Goal: Task Accomplishment & Management: Manage account settings

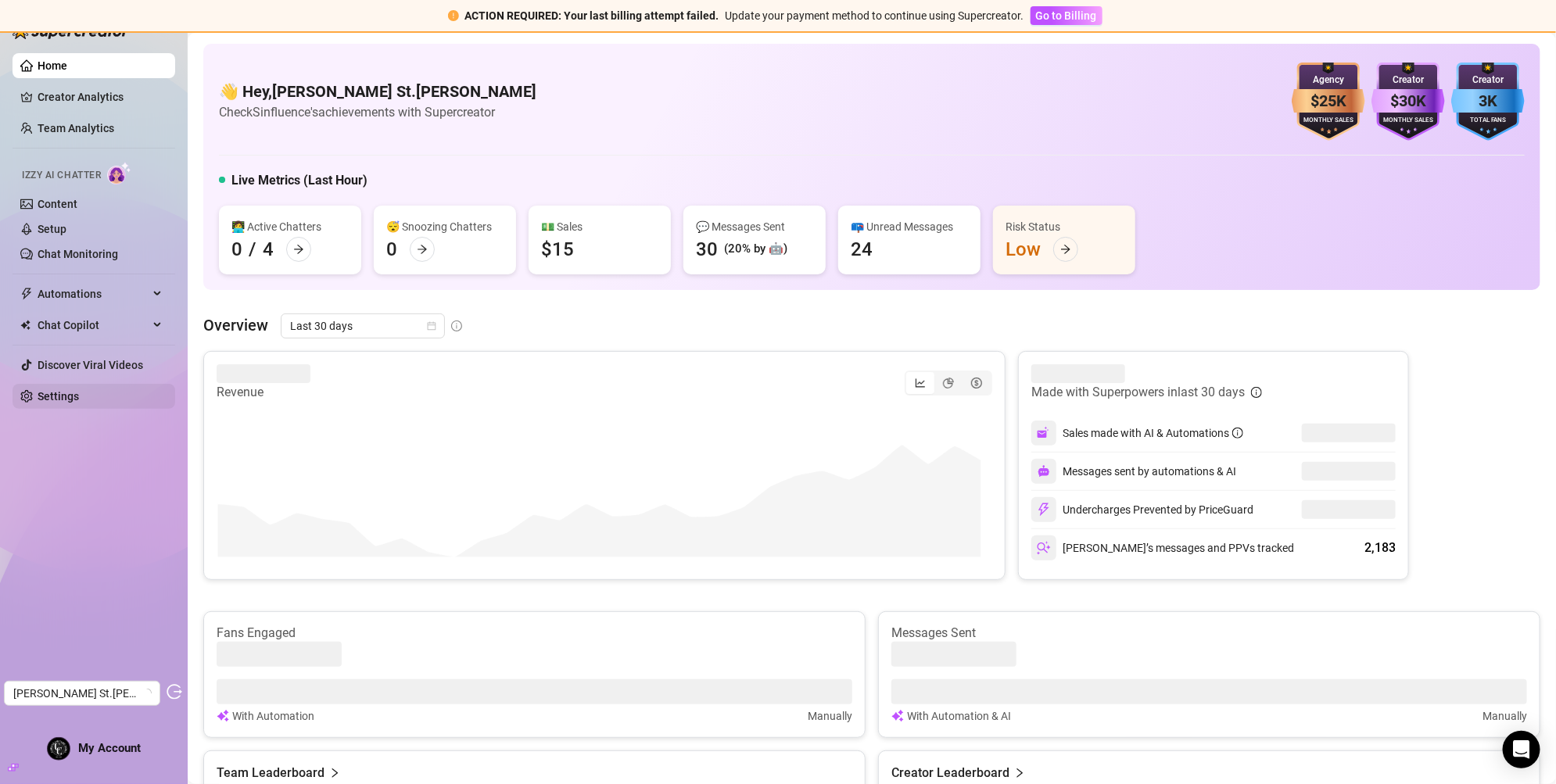
click at [51, 394] on link "Settings" at bounding box center [58, 396] width 41 height 12
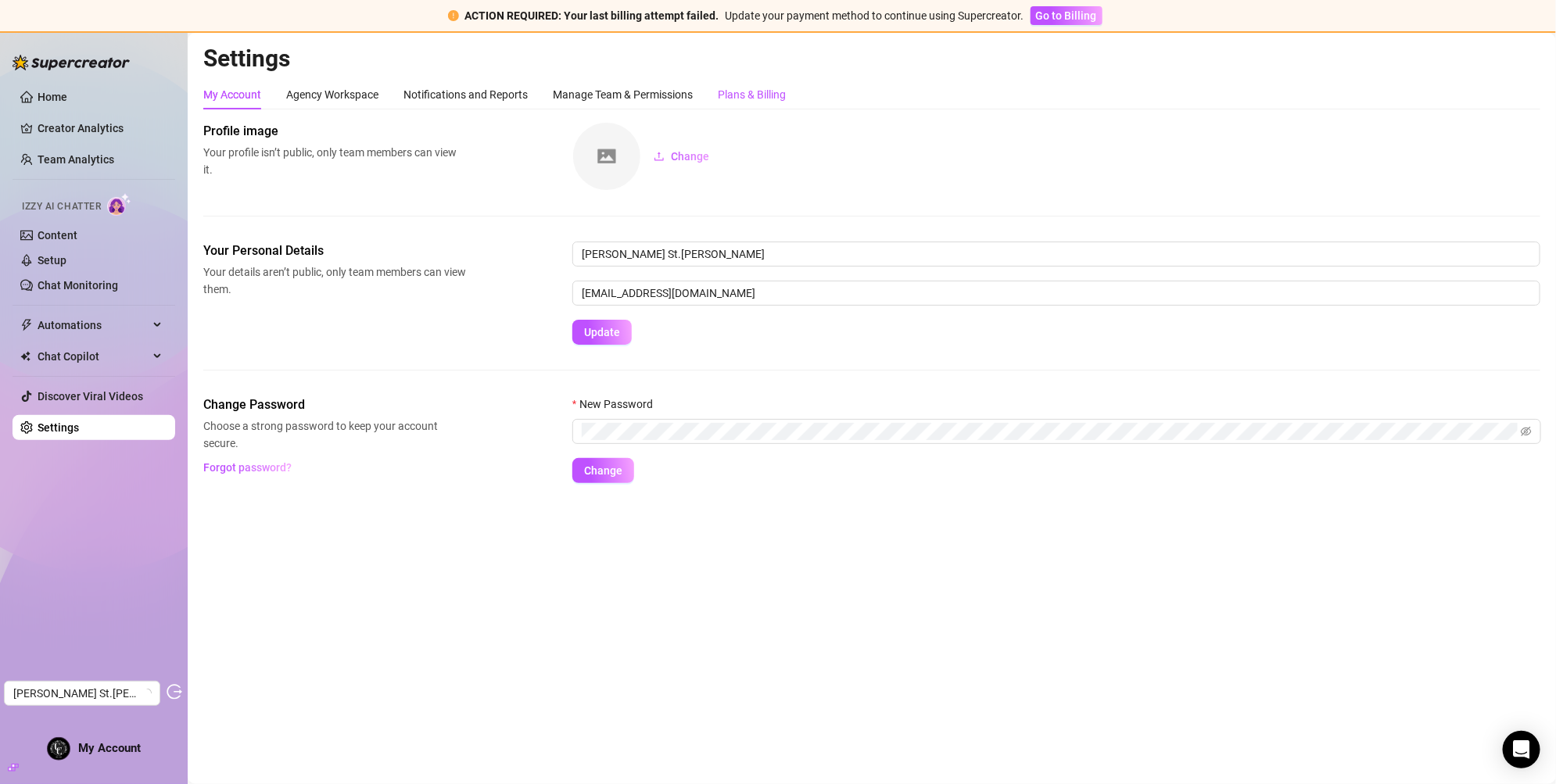
click at [761, 92] on div "Plans & Billing" at bounding box center [752, 94] width 68 height 17
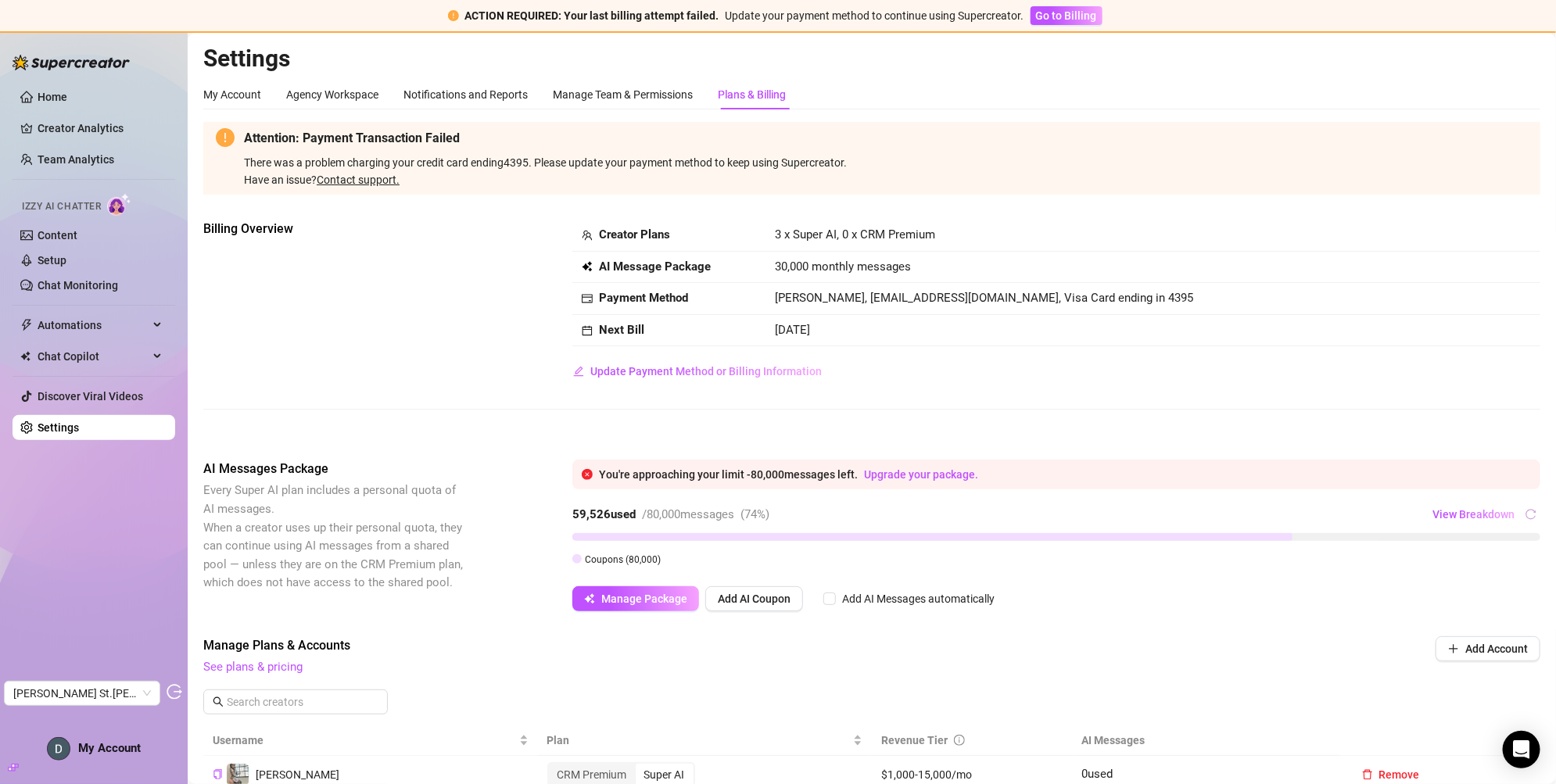
scroll to position [2, 0]
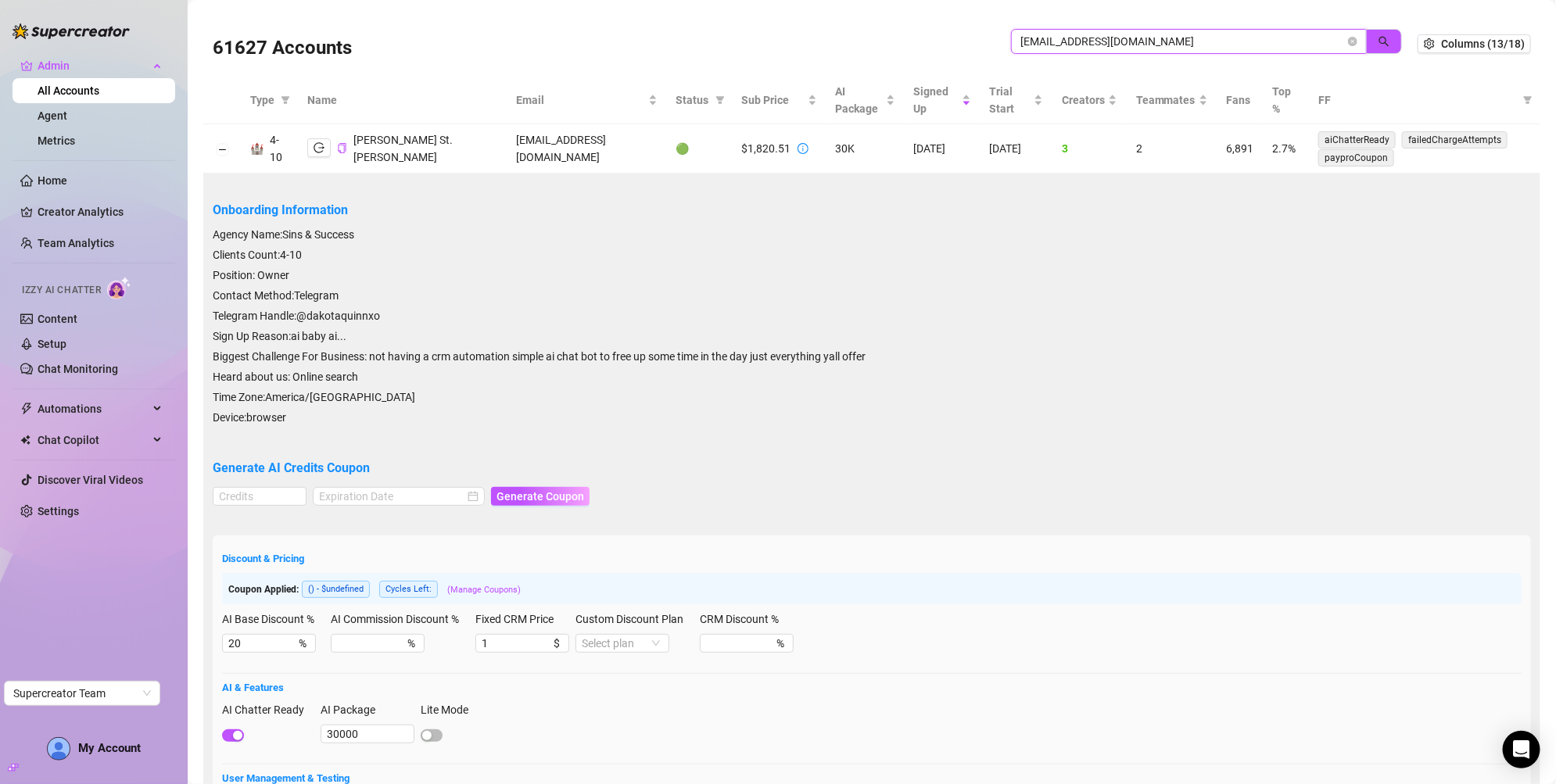
click at [1127, 49] on input "[EMAIL_ADDRESS][DOMAIN_NAME]" at bounding box center [1183, 41] width 325 height 17
click at [1366, 43] on button "button" at bounding box center [1383, 41] width 36 height 25
click at [1348, 45] on icon "close-circle" at bounding box center [1353, 41] width 10 height 10
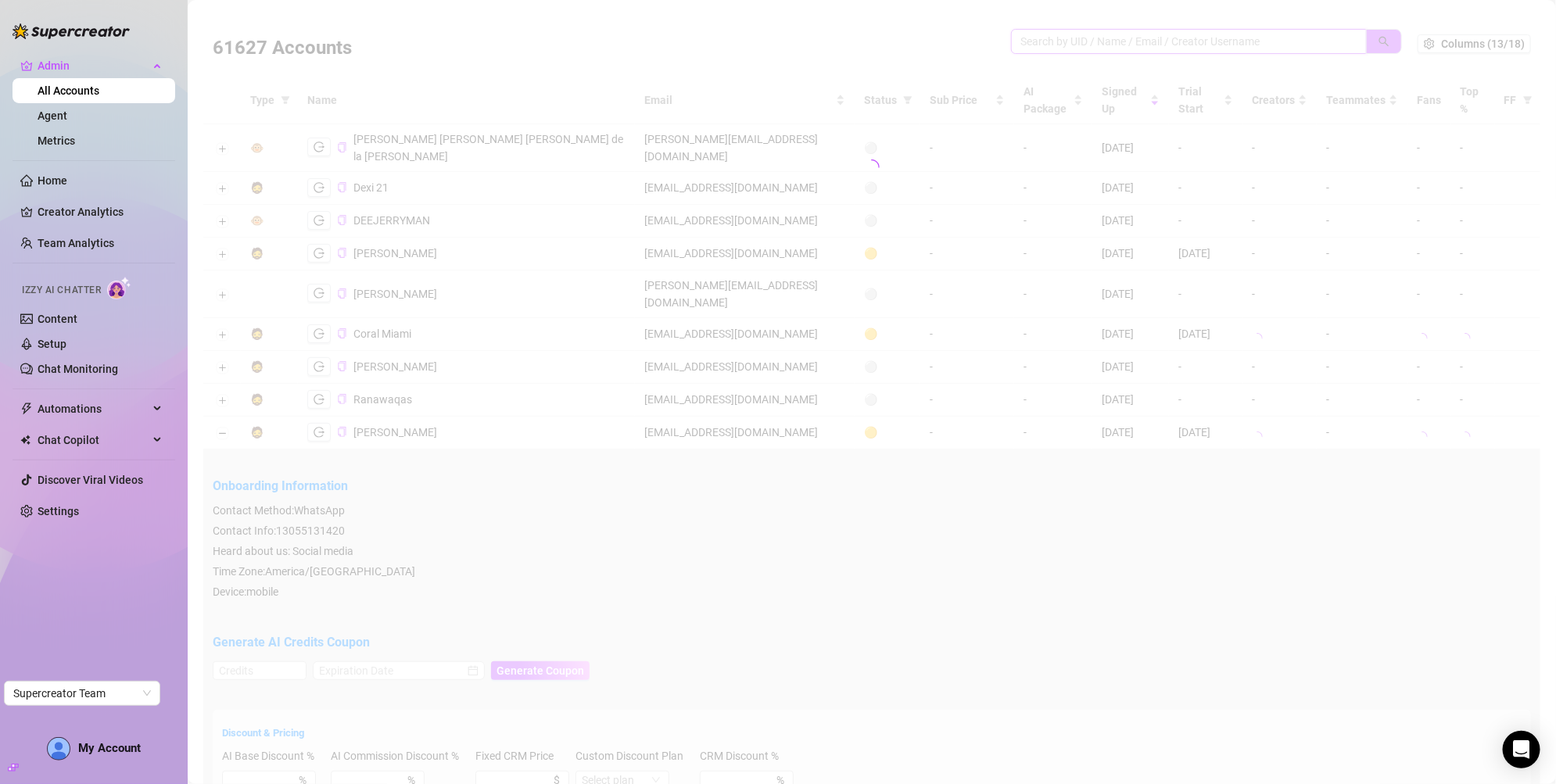
paste input "[EMAIL_ADDRESS][DOMAIN_NAME]"
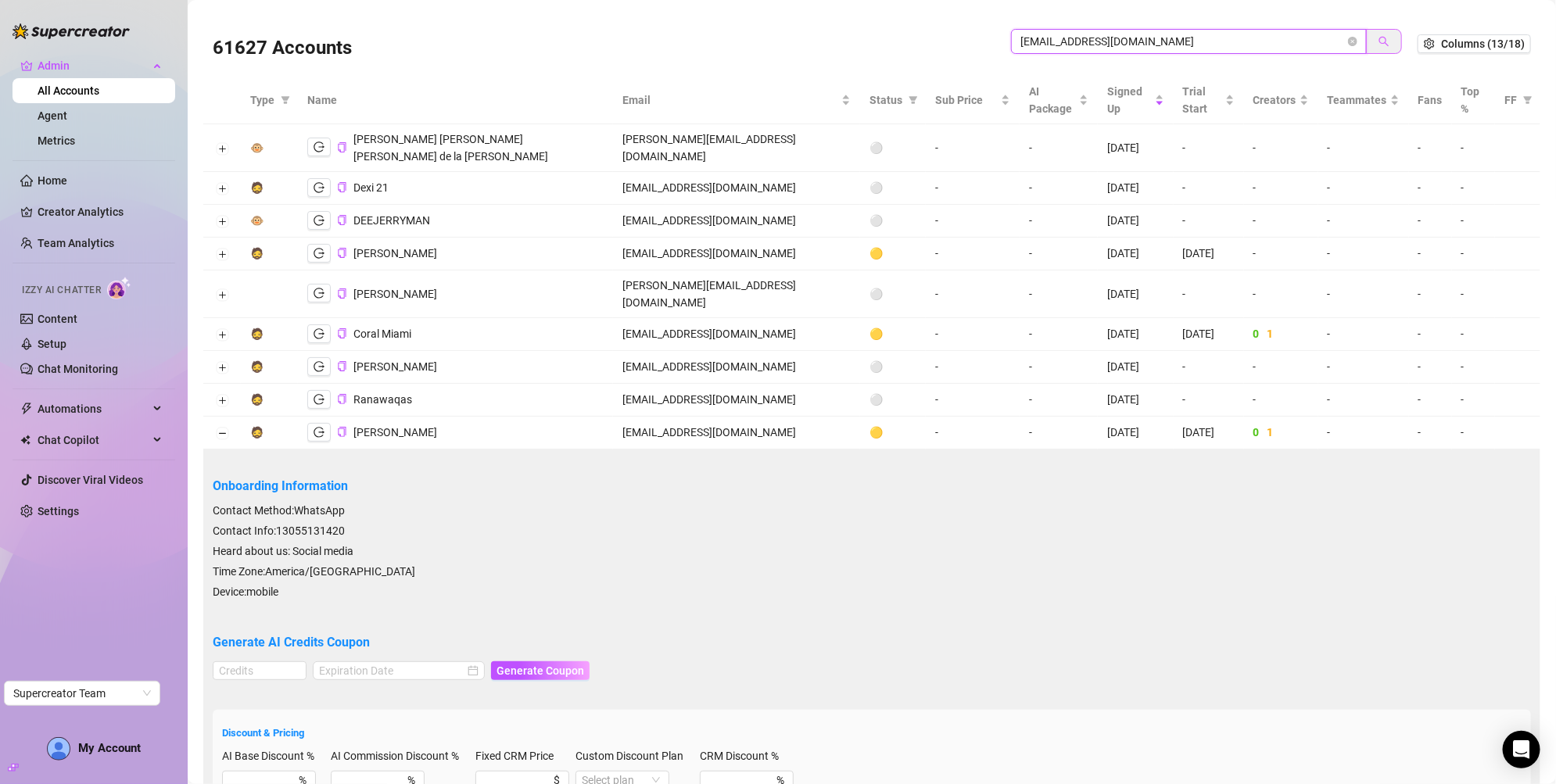
click at [1379, 43] on icon "search" at bounding box center [1384, 41] width 11 height 11
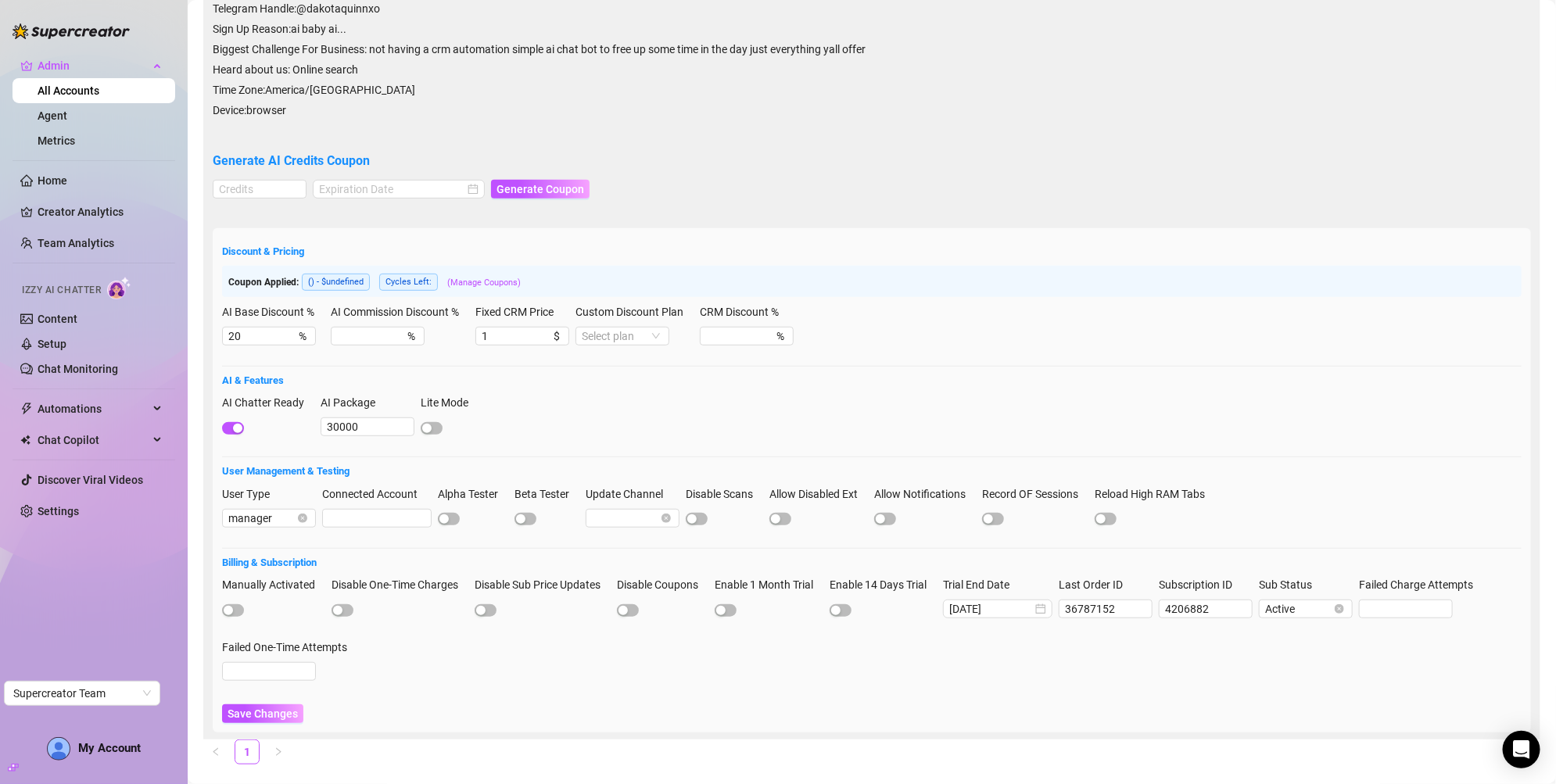
scroll to position [333, 0]
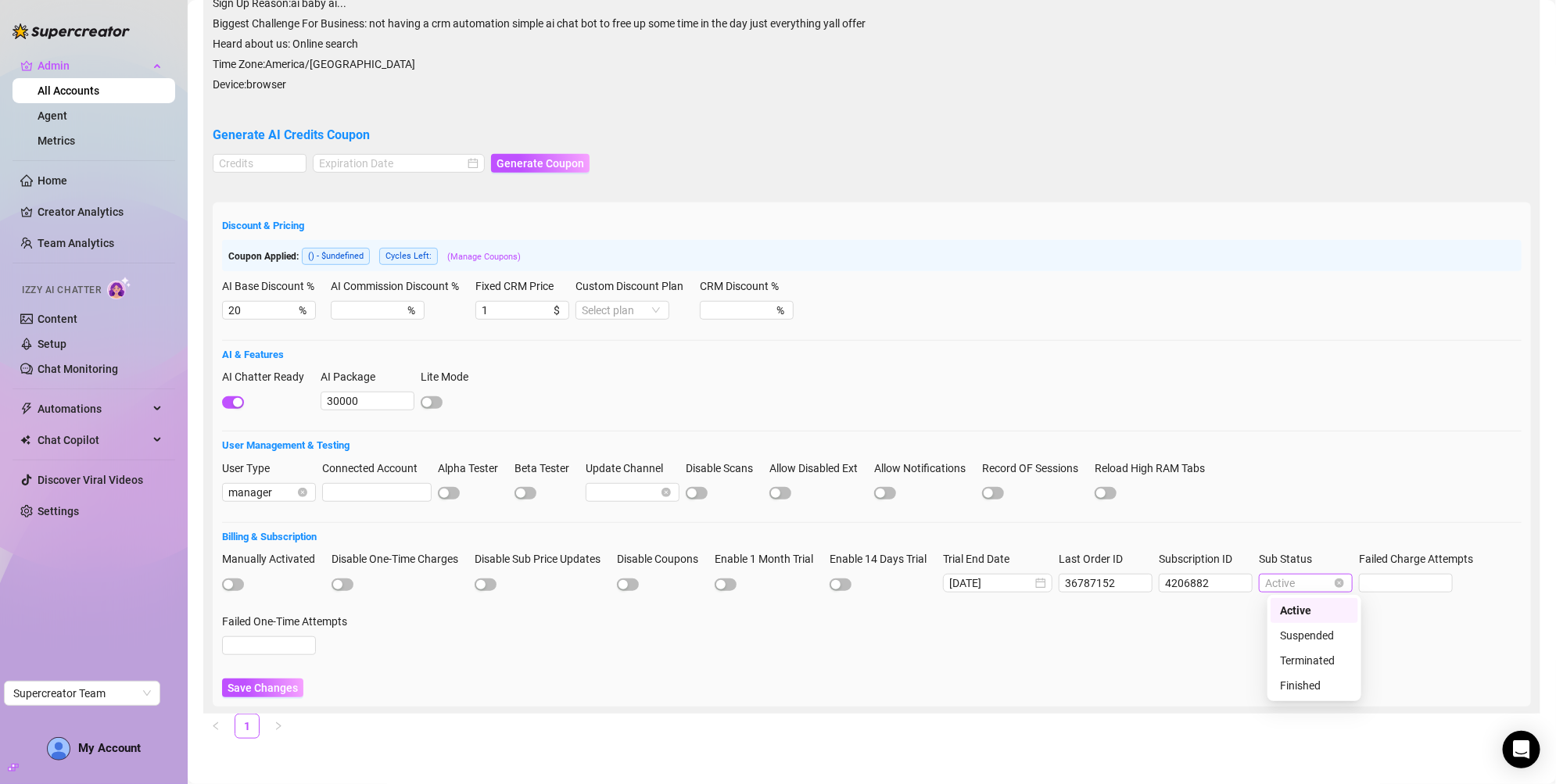
click at [1306, 577] on span "Active" at bounding box center [1306, 583] width 81 height 17
type input "[EMAIL_ADDRESS][DOMAIN_NAME]"
click at [1324, 655] on div "Terminated" at bounding box center [1314, 660] width 69 height 17
click at [250, 689] on span "Save Changes" at bounding box center [262, 688] width 70 height 12
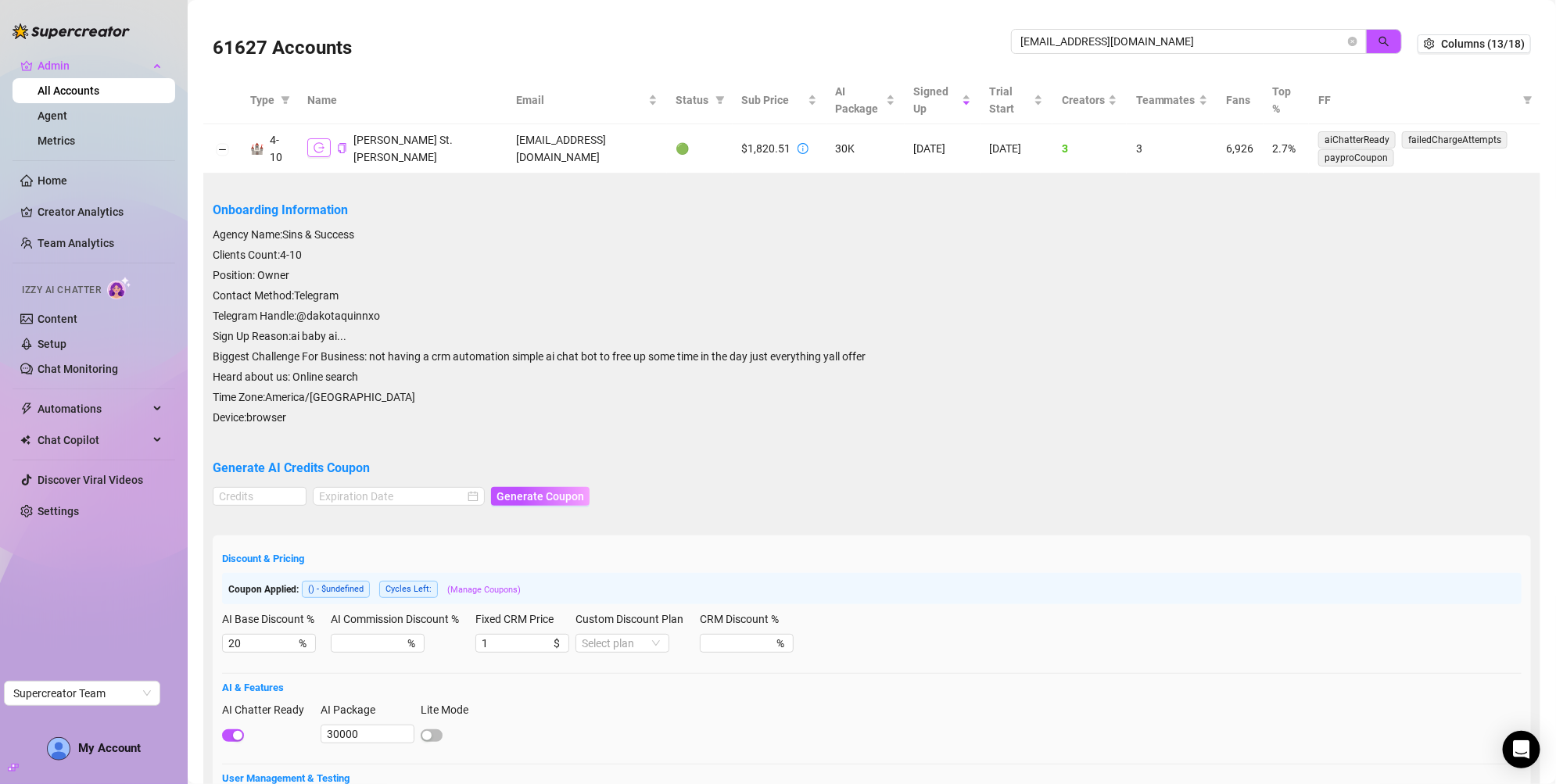
click at [323, 148] on icon "logout" at bounding box center [319, 148] width 11 height 11
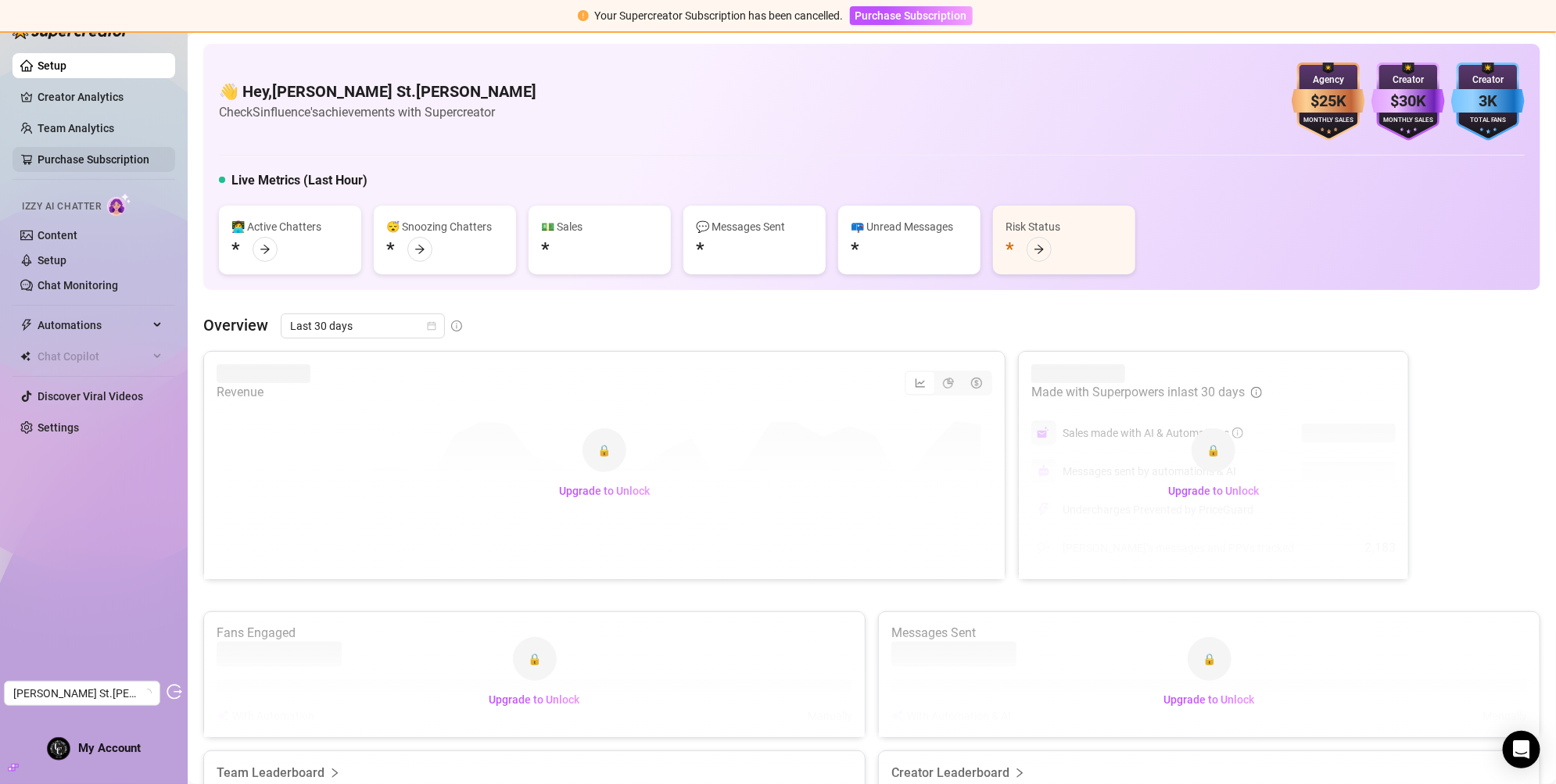
click at [92, 156] on link "Purchase Subscription" at bounding box center [93, 159] width 112 height 12
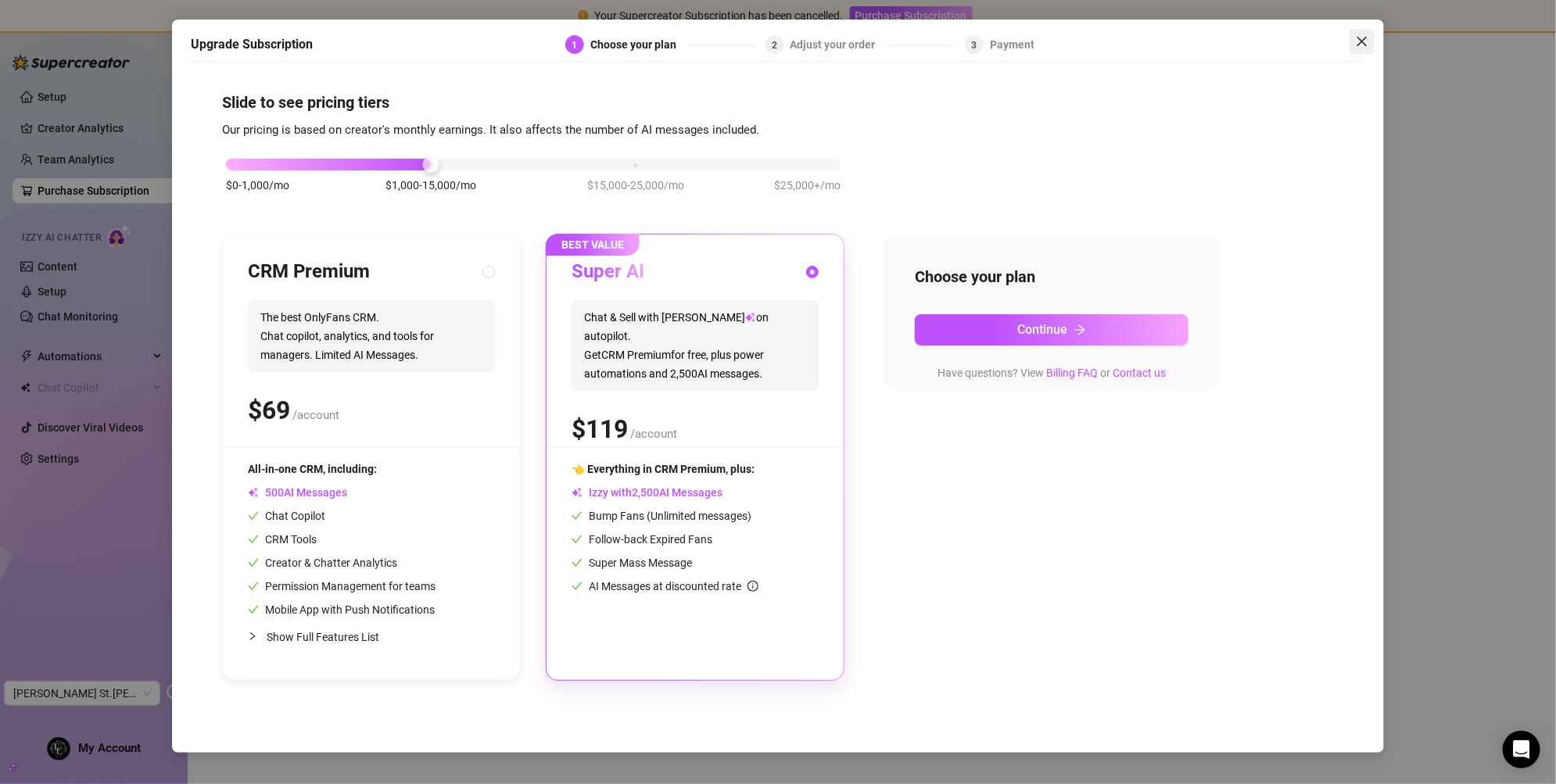
click at [1362, 45] on icon "close" at bounding box center [1362, 40] width 12 height 12
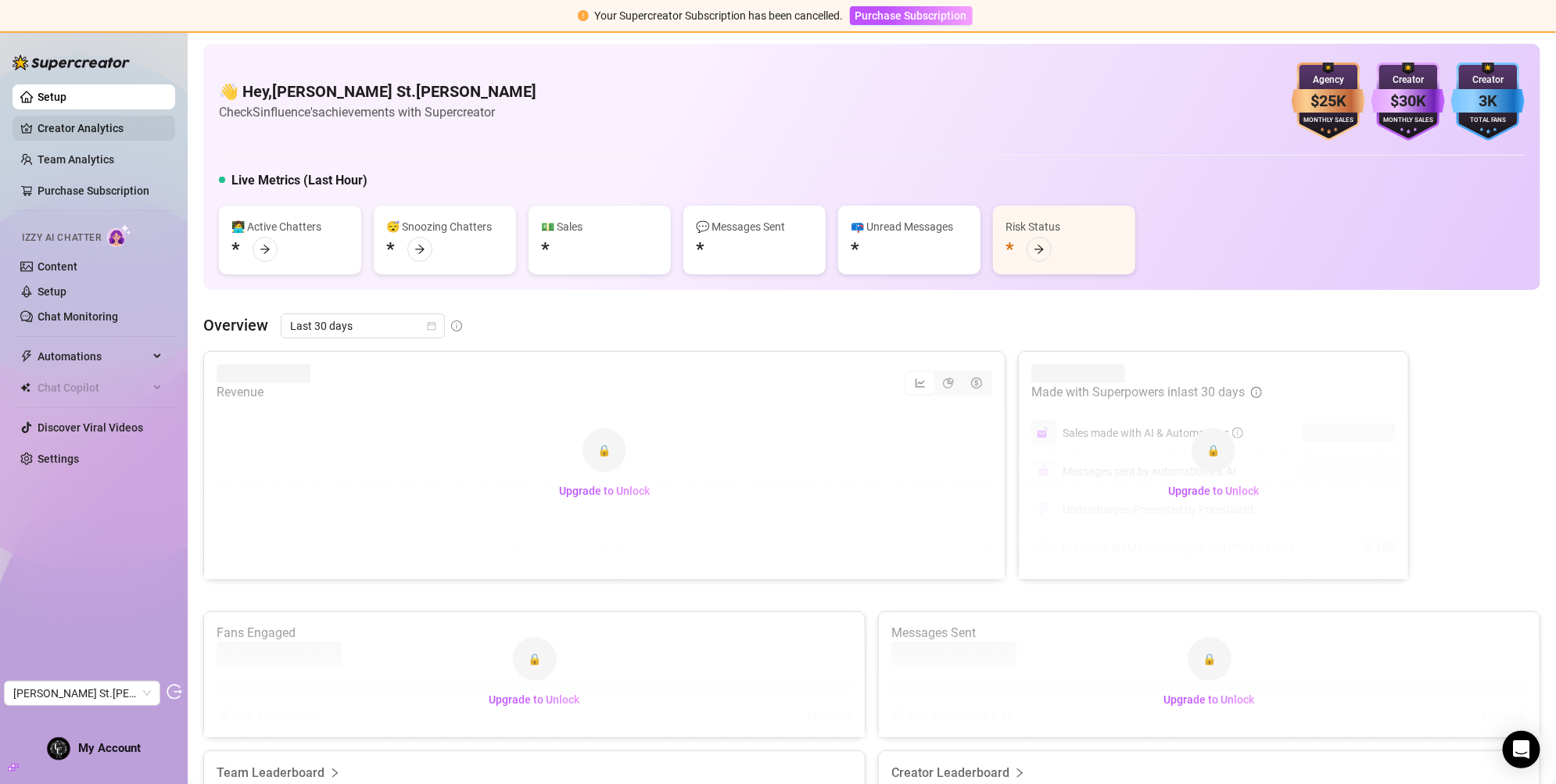
click at [139, 126] on link "Creator Analytics" at bounding box center [100, 128] width 125 height 25
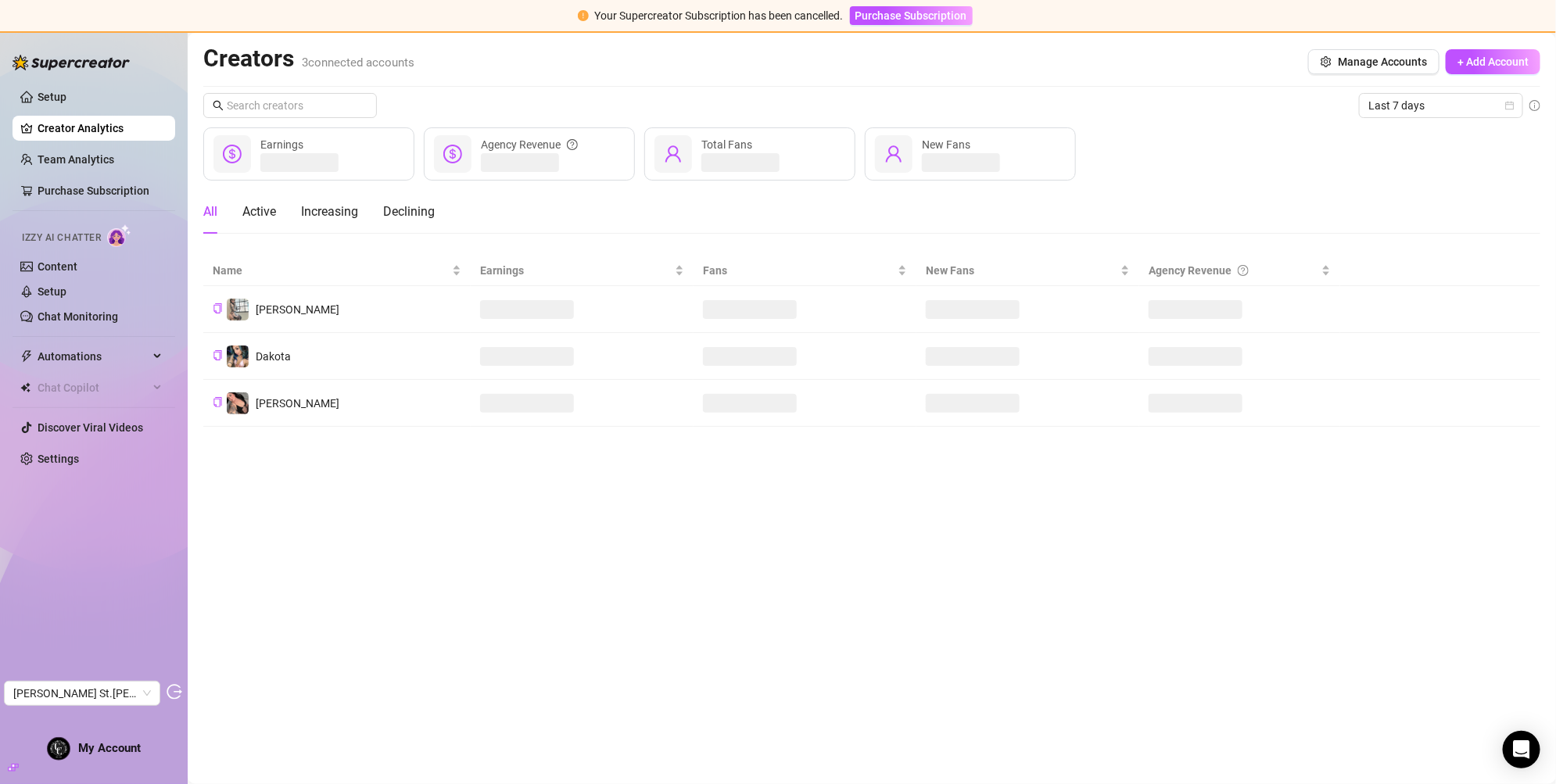
click at [108, 742] on span "My Account" at bounding box center [109, 748] width 62 height 14
click at [121, 765] on div "Setup Creator Analytics Team Analytics Purchase Subscription Izzy AI Chatter Co…" at bounding box center [93, 401] width 163 height 739
click at [121, 758] on div "My Account" at bounding box center [94, 748] width 94 height 23
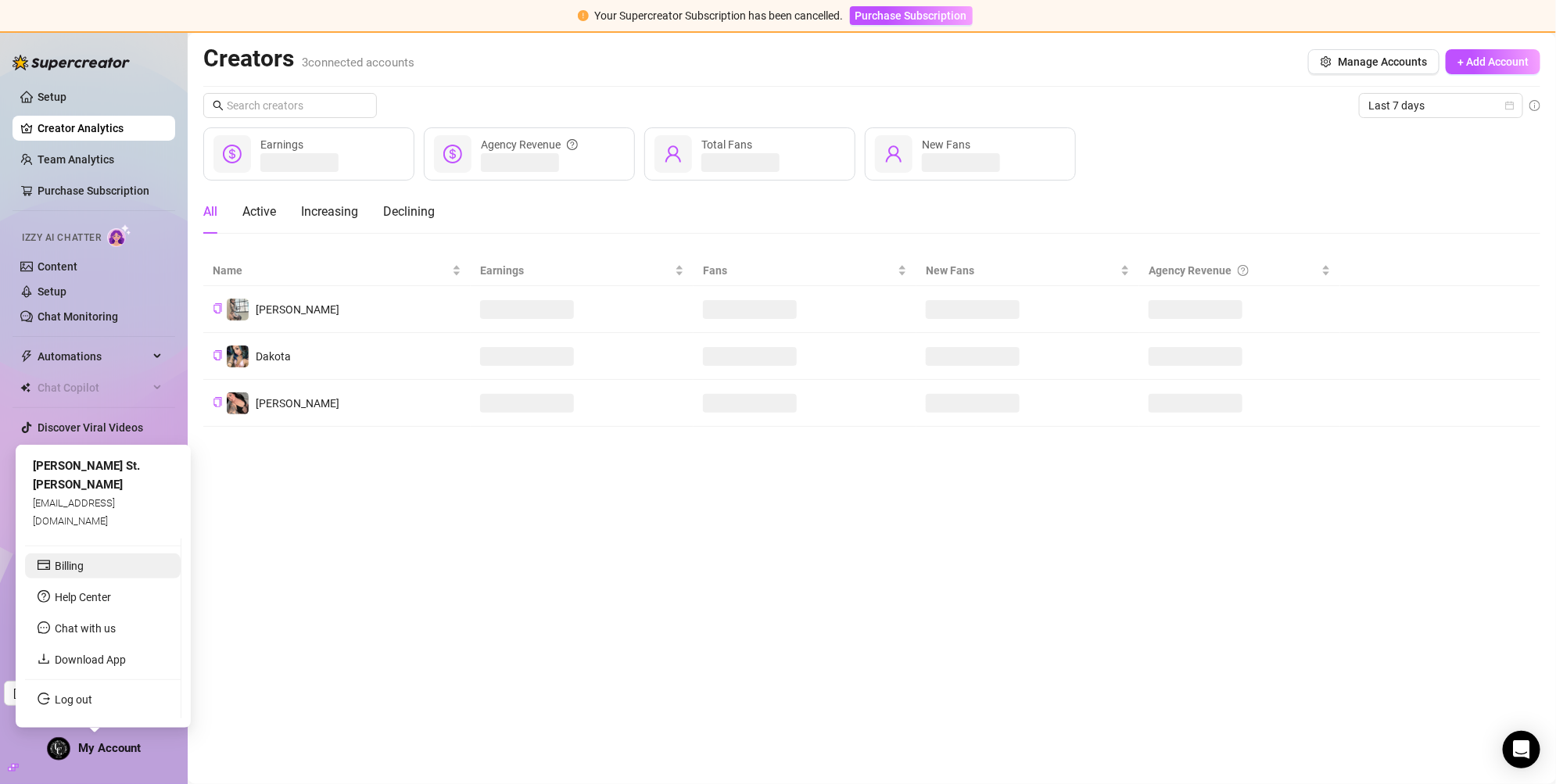
click at [83, 570] on link "Billing" at bounding box center [70, 565] width 29 height 12
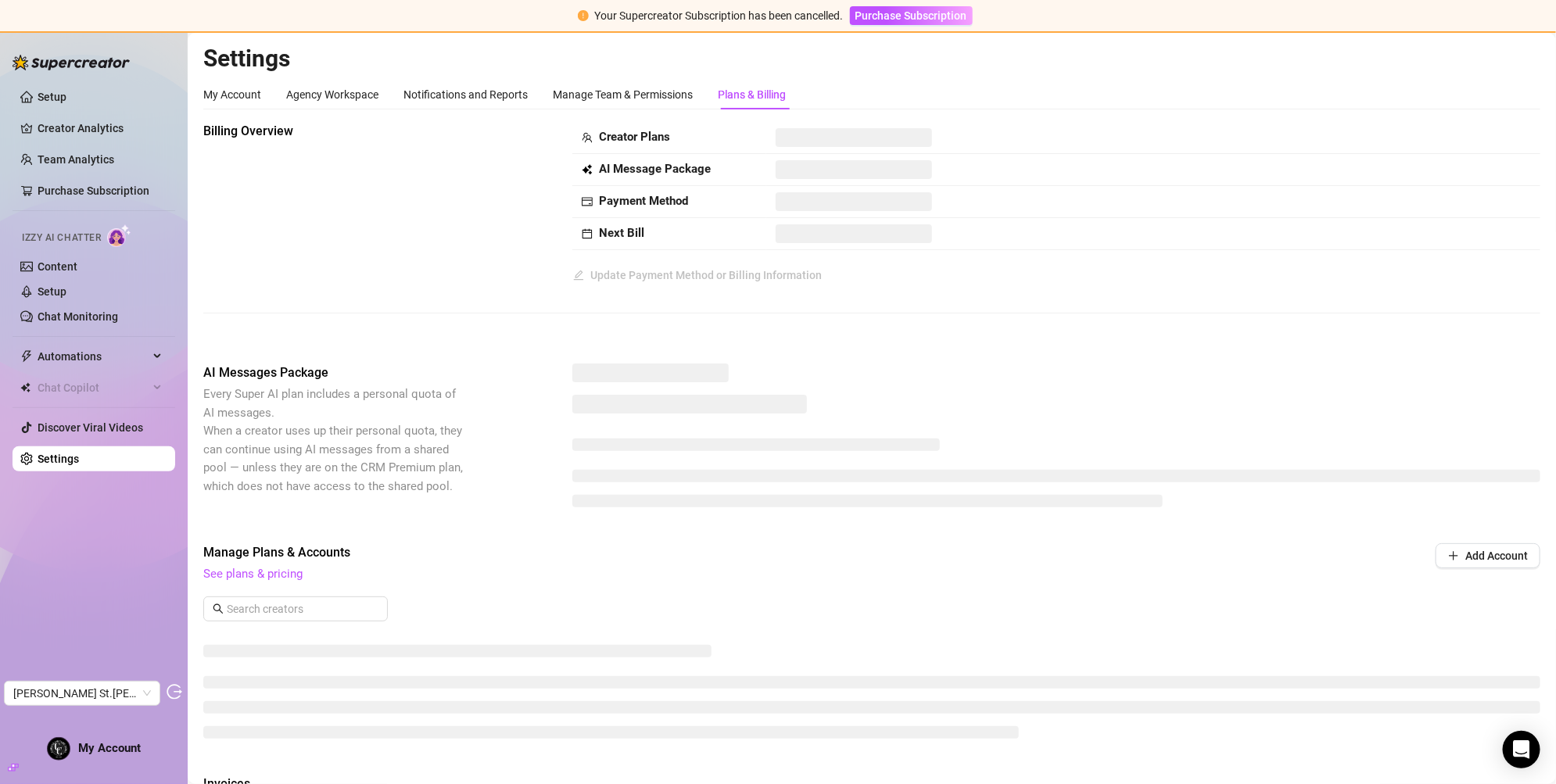
click at [266, 100] on div "My Account Agency Workspace Notifications and Reports Manage Team & Permissions…" at bounding box center [494, 94] width 582 height 30
click at [255, 95] on div "My Account" at bounding box center [232, 94] width 58 height 17
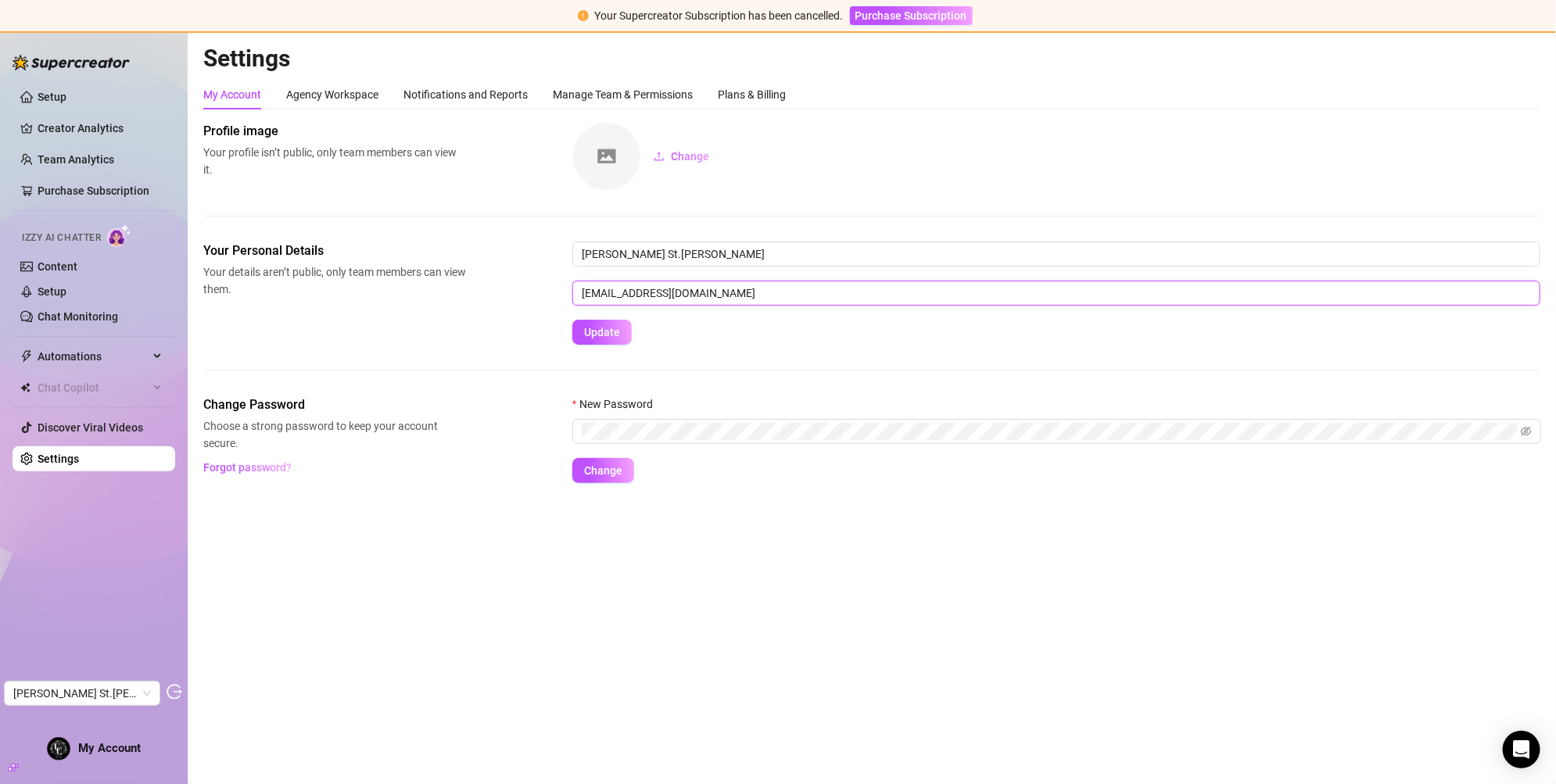
click at [706, 292] on input "[EMAIL_ADDRESS][DOMAIN_NAME]" at bounding box center [1056, 293] width 968 height 25
click at [749, 96] on div "Plans & Billing" at bounding box center [752, 94] width 68 height 17
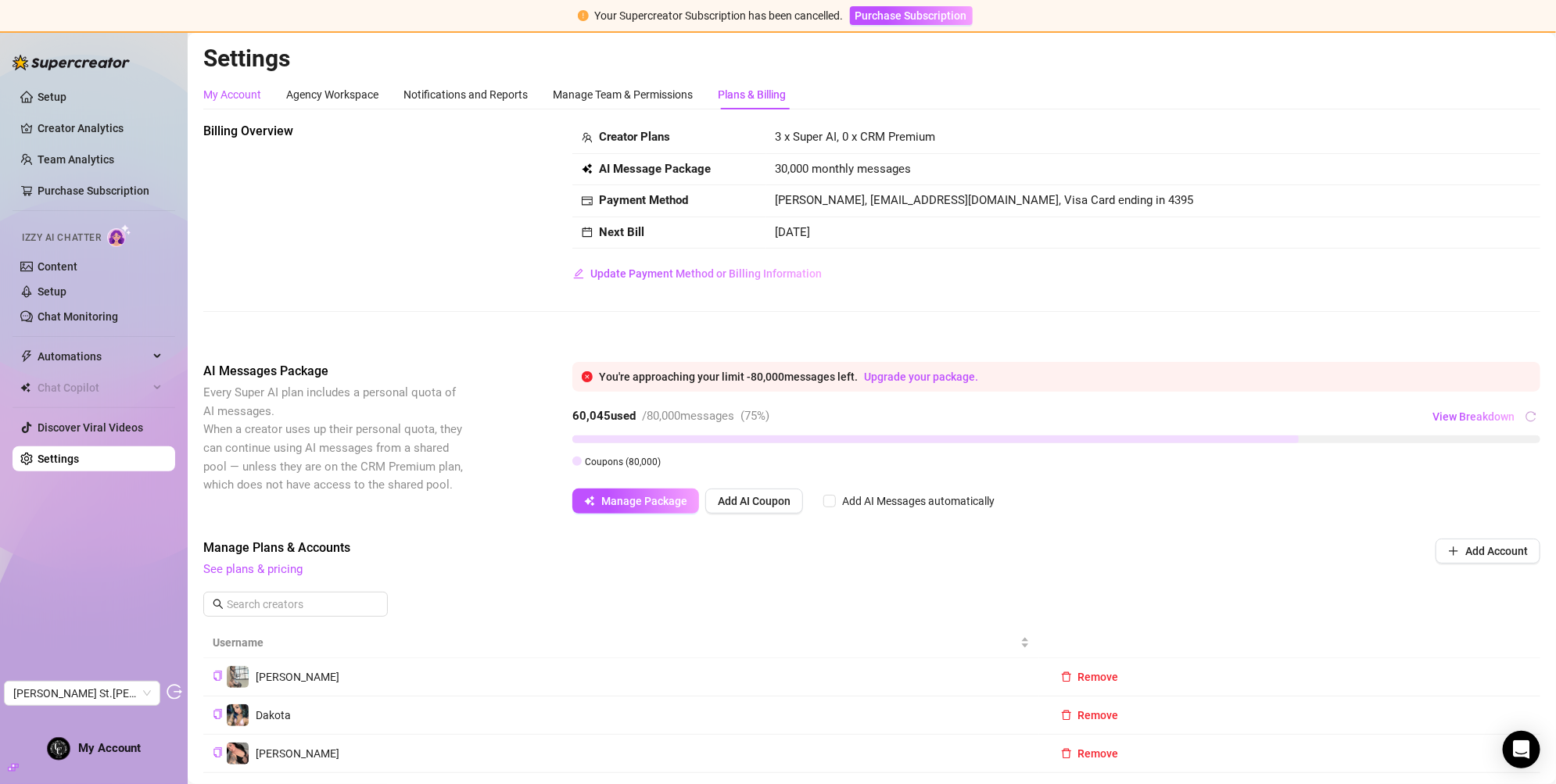
click at [252, 87] on div "My Account" at bounding box center [232, 94] width 58 height 17
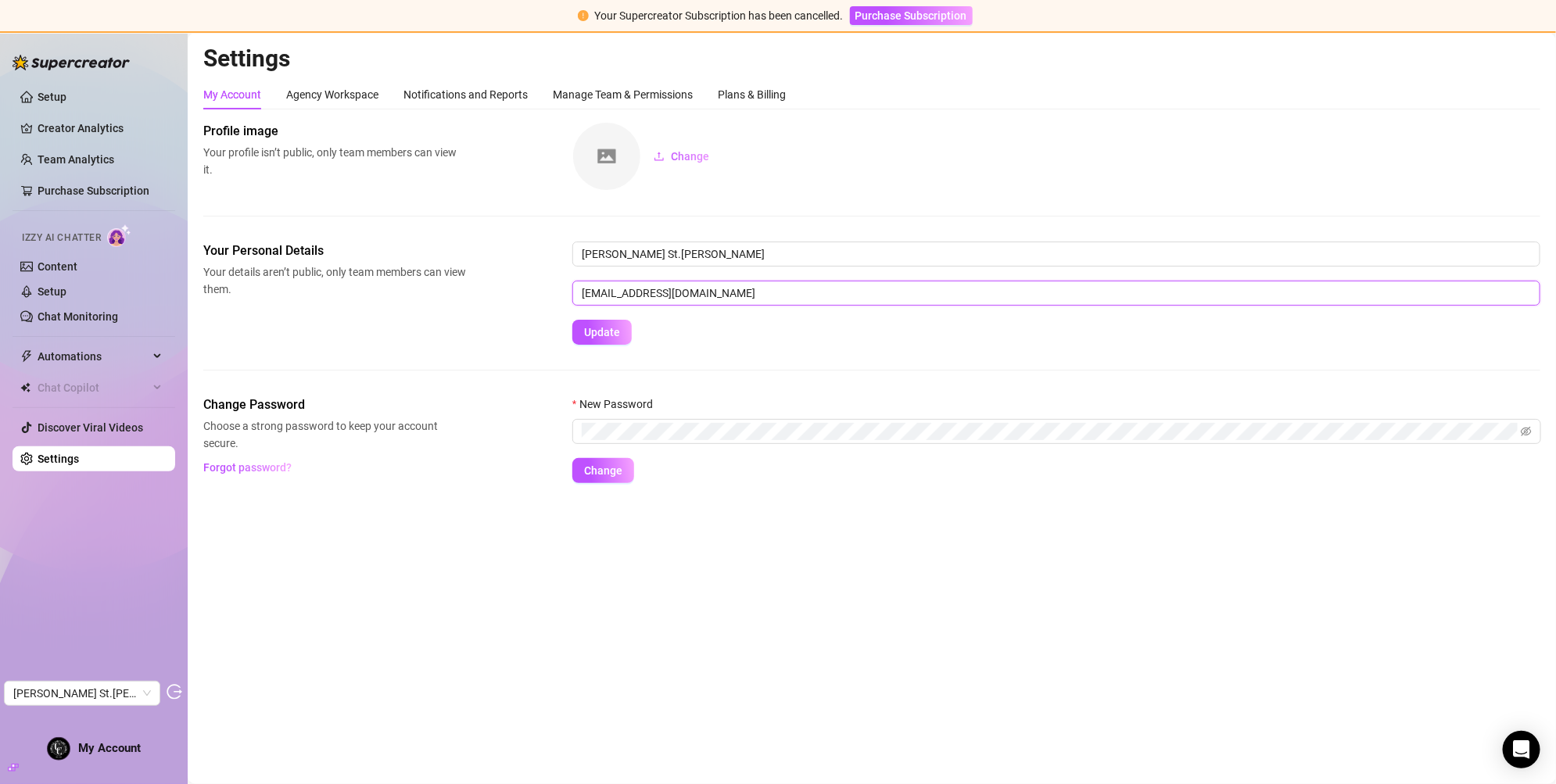
click at [675, 288] on input "[EMAIL_ADDRESS][DOMAIN_NAME]" at bounding box center [1056, 293] width 968 height 25
paste input "elle@sinfluenced"
type input "elle@sinfluenced.com"
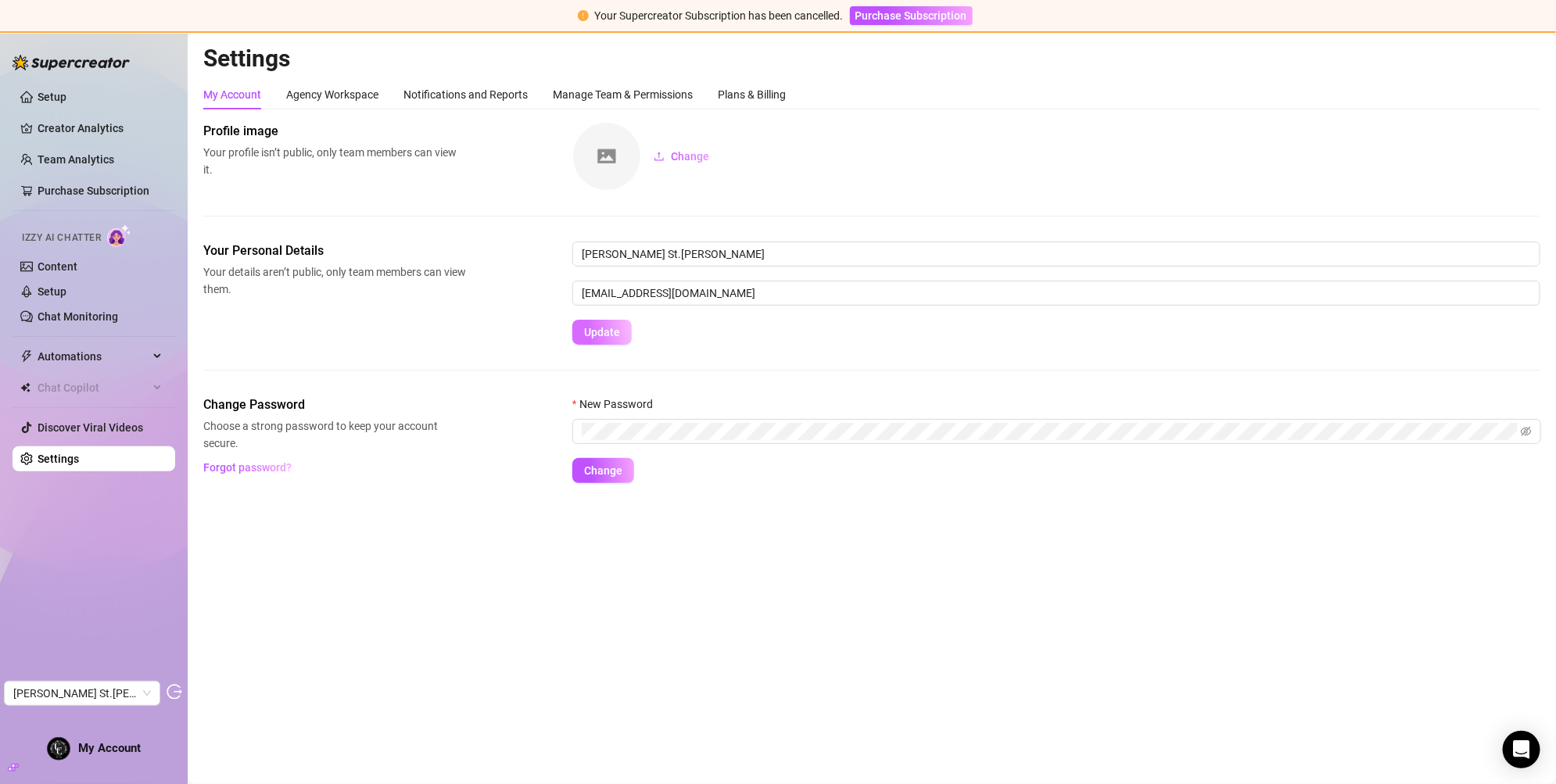
click at [599, 334] on span "Update" at bounding box center [602, 332] width 36 height 12
click at [620, 327] on button "Update" at bounding box center [602, 332] width 59 height 25
click at [916, 20] on span "Purchase Subscription" at bounding box center [911, 15] width 112 height 12
